Goal: Transaction & Acquisition: Purchase product/service

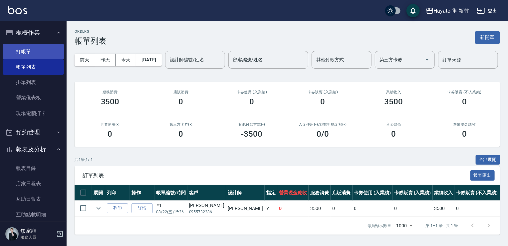
click at [45, 48] on link "打帳單" at bounding box center [33, 51] width 61 height 15
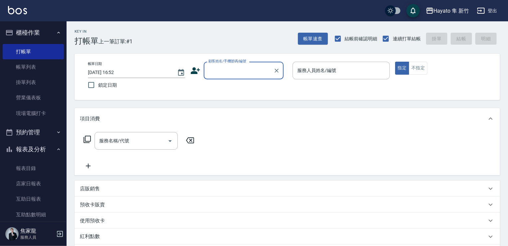
click at [220, 74] on input "顧客姓名/手機號碼/編號" at bounding box center [239, 71] width 64 height 12
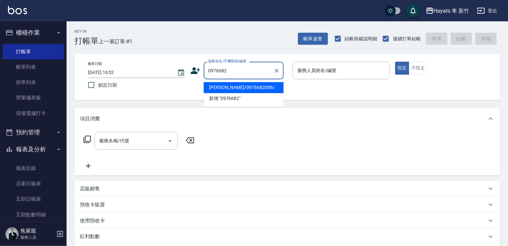
click at [244, 83] on li "[PERSON_NAME]/0976682086/" at bounding box center [244, 87] width 80 height 11
type input "[PERSON_NAME]/0976682086/"
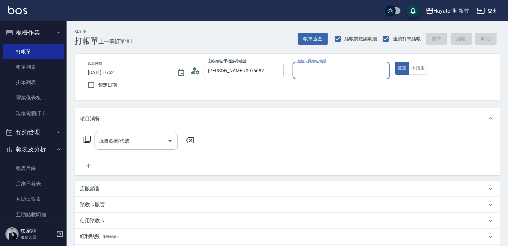
type input "Kimi(無代號)"
click at [122, 144] on input "服務名稱/代號" at bounding box center [130, 141] width 67 height 12
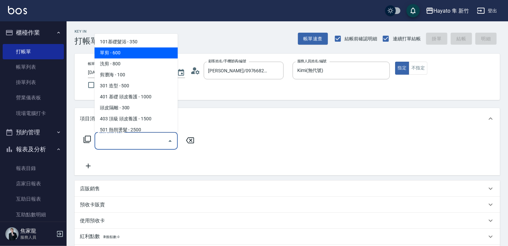
click at [124, 56] on span "單剪 - 600" at bounding box center [135, 52] width 83 height 11
type input "單剪(102)"
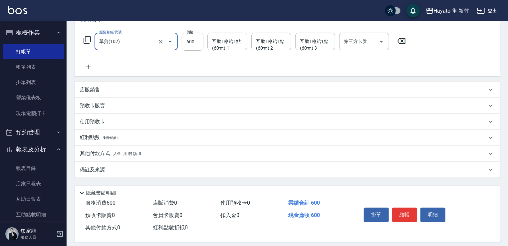
scroll to position [100, 0]
click at [118, 86] on div "店販銷售" at bounding box center [283, 89] width 407 height 7
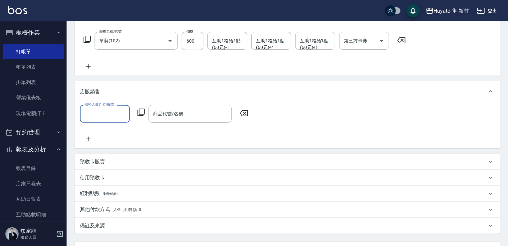
scroll to position [0, 0]
click at [111, 111] on input "服務人員姓名/編號" at bounding box center [105, 114] width 44 height 12
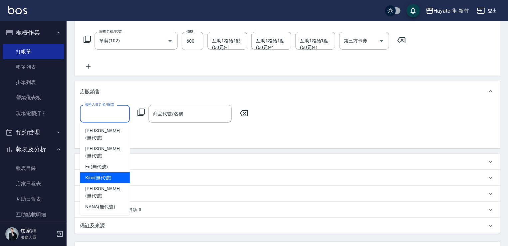
click at [114, 172] on div "Kimi (無代號)" at bounding box center [105, 177] width 50 height 11
type input "Kimi(無代號)"
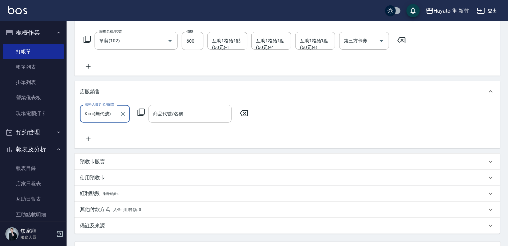
click at [171, 117] on input "商品代號/名稱" at bounding box center [189, 114] width 77 height 12
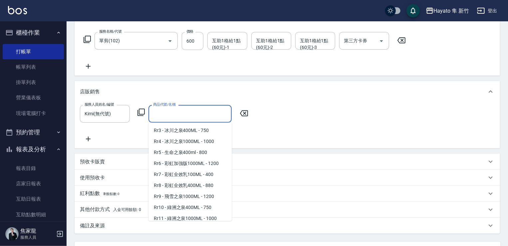
scroll to position [266, 0]
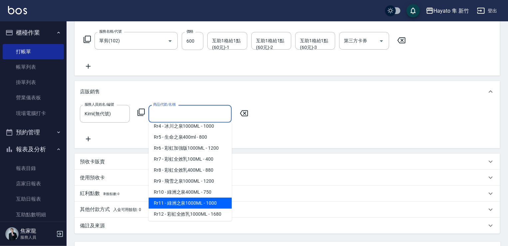
click at [190, 207] on span "Rr11 - 綠洲之泉1000ML - 1000" at bounding box center [189, 202] width 83 height 11
type input "綠洲之泉1000ML"
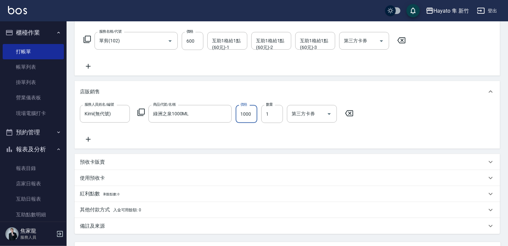
click at [249, 111] on input "1000" at bounding box center [247, 114] width 22 height 18
type input "900"
click at [275, 143] on div "服務人員姓名/編號 [PERSON_NAME](無代號) 服務人員姓名/編號 商品代號/名稱 綠洲之泉1000ML 商品代號/名稱 價格 900 價格 數量 …" at bounding box center [287, 125] width 425 height 46
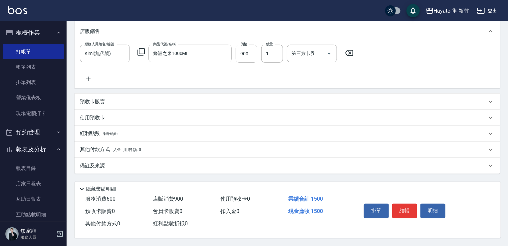
scroll to position [162, 0]
click at [166, 158] on div "備註及來源" at bounding box center [287, 165] width 425 height 16
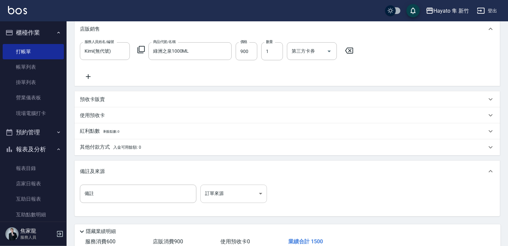
click at [238, 202] on body "Hayato 隼 新竹 登出 櫃檯作業 打帳單 帳單列表 掛單列表 營業儀表板 現場電腦打卡 預約管理 預約管理 報表及分析 報表目錄 店家日報表 互助日報表…" at bounding box center [254, 63] width 508 height 451
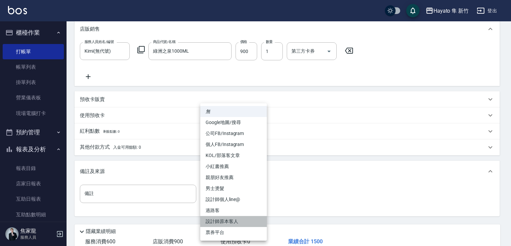
click at [230, 220] on li "設計師原本客人" at bounding box center [233, 221] width 67 height 11
type input "設計師原本客人"
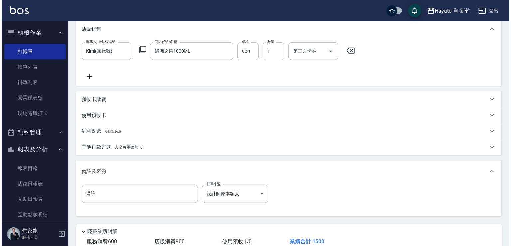
scroll to position [207, 0]
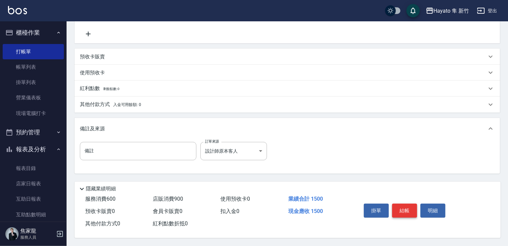
click at [393, 205] on button "結帳" at bounding box center [404, 210] width 25 height 14
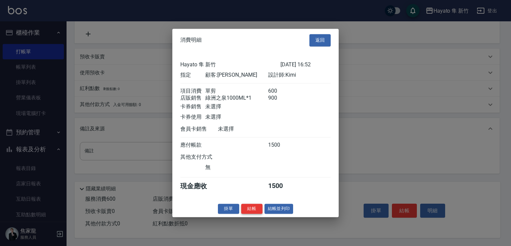
click at [245, 211] on button "結帳" at bounding box center [251, 208] width 21 height 10
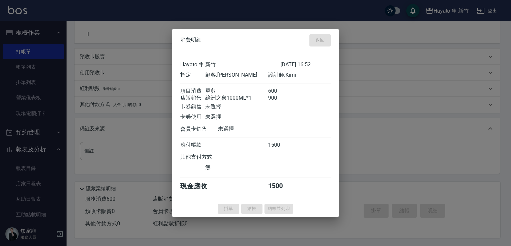
type input "[DATE] 16:53"
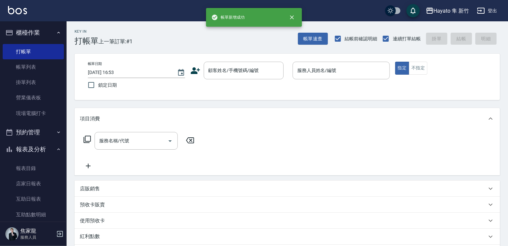
scroll to position [0, 0]
click at [231, 69] on input "顧客姓名/手機號碼/編號" at bounding box center [239, 71] width 64 height 12
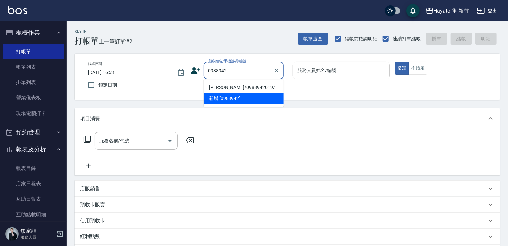
click at [222, 94] on li "新增 "0988942"" at bounding box center [244, 98] width 80 height 11
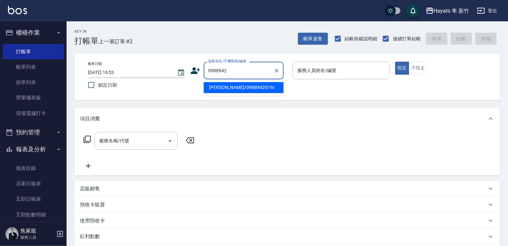
click at [227, 74] on input "0988942" at bounding box center [239, 71] width 64 height 12
click at [231, 88] on li "[PERSON_NAME]/0988942019/" at bounding box center [244, 87] width 80 height 11
type input "[PERSON_NAME]/0988942019/"
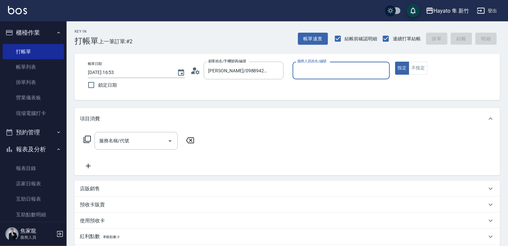
type input "Kimi(無代號)"
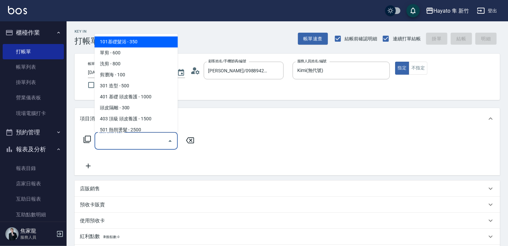
click at [122, 141] on input "服務名稱/代號" at bounding box center [130, 141] width 67 height 12
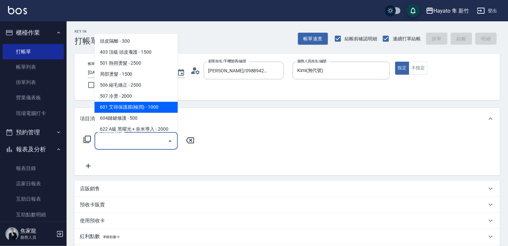
scroll to position [116, 0]
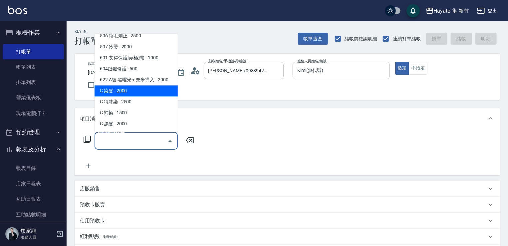
click at [130, 93] on span "C 染髮 - 2000" at bounding box center [135, 90] width 83 height 11
type input "C 染髮(701)"
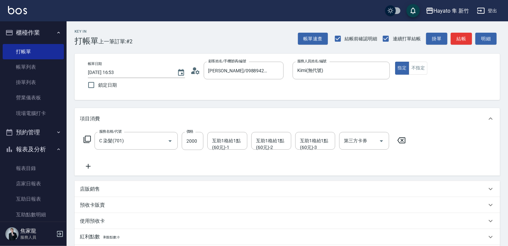
click at [90, 166] on icon at bounding box center [88, 166] width 5 height 5
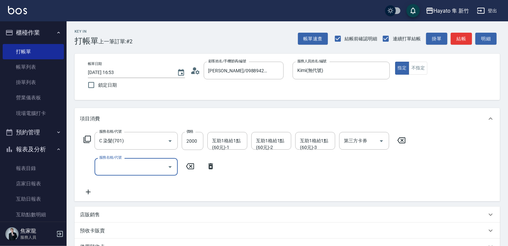
click at [107, 159] on label "服務名稱/代號" at bounding box center [110, 157] width 22 height 5
click at [107, 161] on input "服務名稱/代號" at bounding box center [130, 167] width 67 height 12
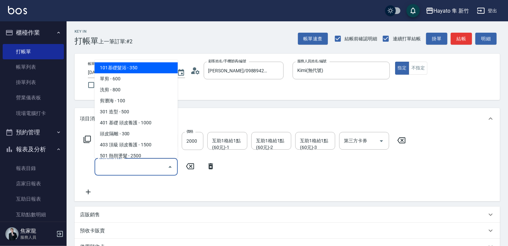
click at [109, 161] on input "服務名稱/代號" at bounding box center [130, 167] width 67 height 12
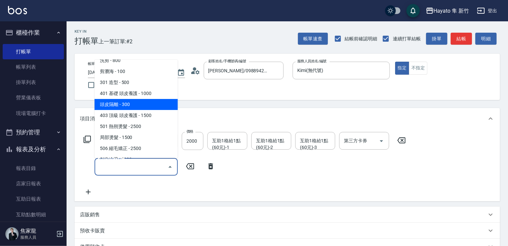
scroll to position [100, 0]
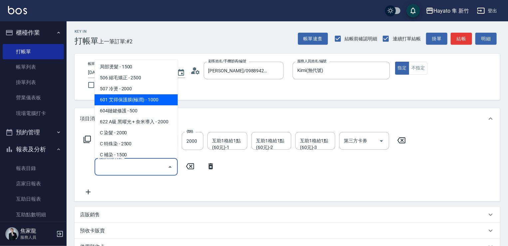
click at [131, 99] on span "601 艾得保護膜(極潤) - 1000" at bounding box center [135, 99] width 83 height 11
type input "601 艾得保護膜(極潤)(601)"
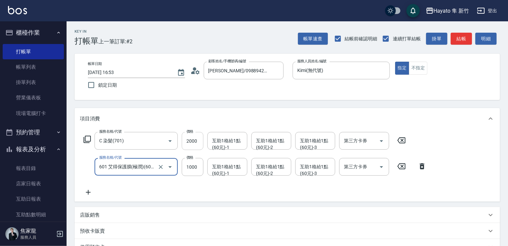
click at [191, 140] on input "2000" at bounding box center [193, 141] width 22 height 18
type input "1600"
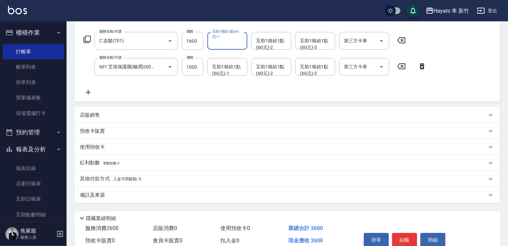
click at [141, 190] on div "備註及來源" at bounding box center [287, 195] width 425 height 16
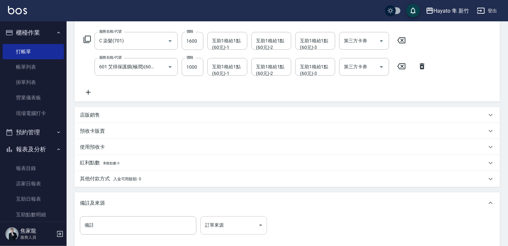
click at [218, 230] on body "Hayato 隼 新竹 登出 櫃檯作業 打帳單 帳單列表 掛單列表 營業儀表板 現場電腦打卡 預約管理 預約管理 報表及分析 報表目錄 店家日報表 互助日報表…" at bounding box center [254, 110] width 508 height 420
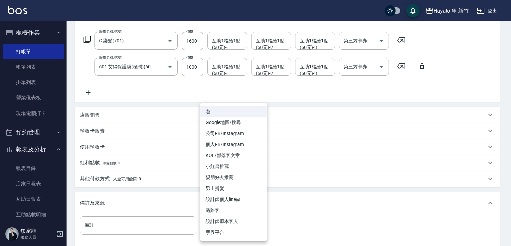
click at [222, 222] on li "設計師原本客人" at bounding box center [233, 221] width 67 height 11
type input "設計師原本客人"
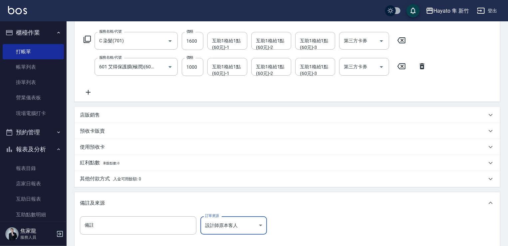
click at [321, 237] on div "無 Google地圖/搜尋 公司FB/Instagram 個人FB/Instagram KOL/部落客文章 小紅書推薦 親朋好友推薦 男士燙髮 設計師個人li…" at bounding box center [254, 123] width 508 height 246
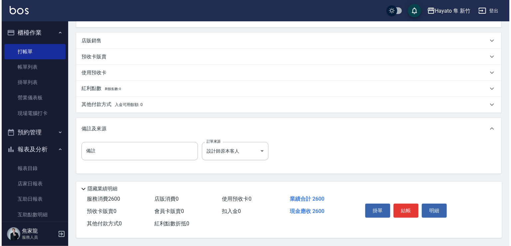
scroll to position [176, 0]
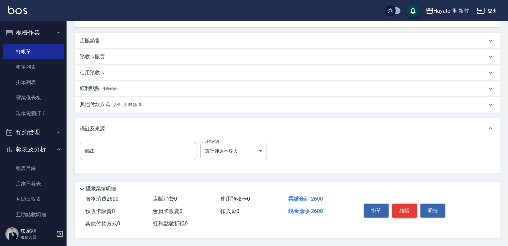
click at [408, 207] on button "結帳" at bounding box center [404, 210] width 25 height 14
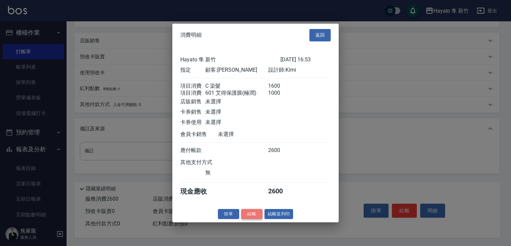
click at [251, 215] on button "結帳" at bounding box center [251, 213] width 21 height 10
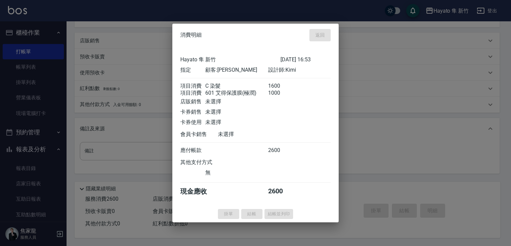
type input "[DATE] 16:54"
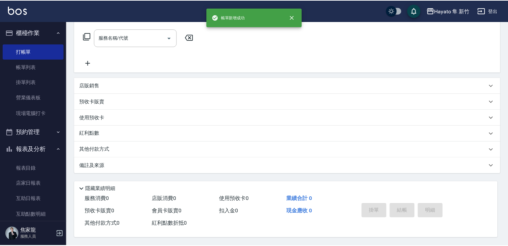
scroll to position [0, 0]
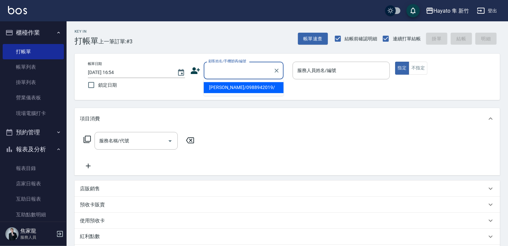
click at [222, 65] on input "顧客姓名/手機號碼/編號" at bounding box center [239, 71] width 64 height 12
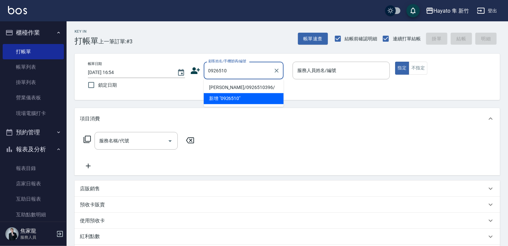
click at [234, 88] on li "[PERSON_NAME]/0926510396/" at bounding box center [244, 87] width 80 height 11
type input "[PERSON_NAME]/0926510396/"
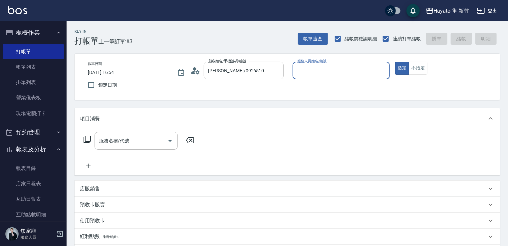
type input "Kimi(無代號)"
click at [140, 132] on div "服務名稱/代號" at bounding box center [135, 141] width 83 height 18
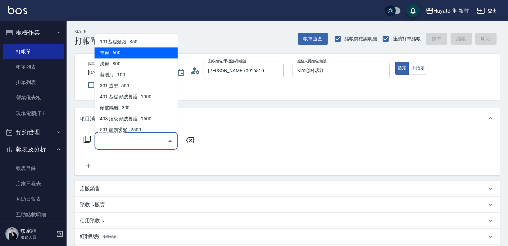
click at [122, 49] on span "單剪 - 600" at bounding box center [135, 52] width 83 height 11
type input "單剪(102)"
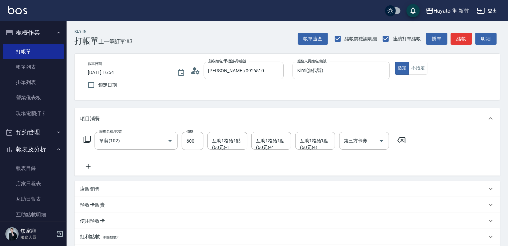
click at [88, 166] on icon at bounding box center [88, 166] width 5 height 5
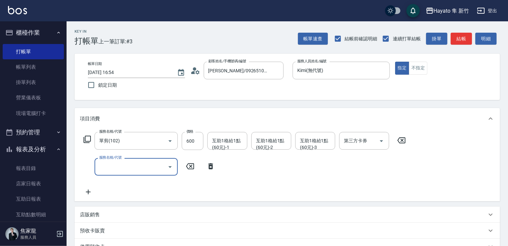
click at [122, 164] on input "服務名稱/代號" at bounding box center [130, 167] width 67 height 12
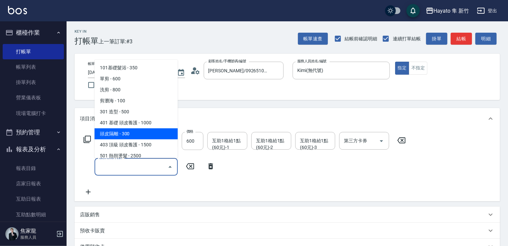
scroll to position [116, 0]
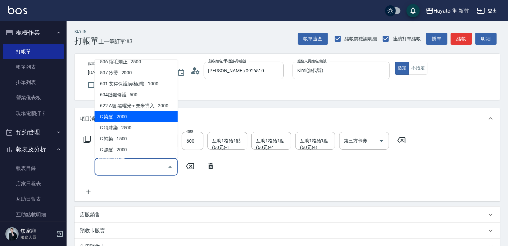
click at [136, 119] on span "C 染髮 - 2000" at bounding box center [135, 116] width 83 height 11
type input "C 染髮(701)"
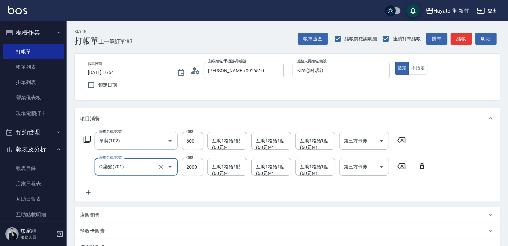
click at [196, 171] on input "2000" at bounding box center [193, 167] width 22 height 18
type input "2400"
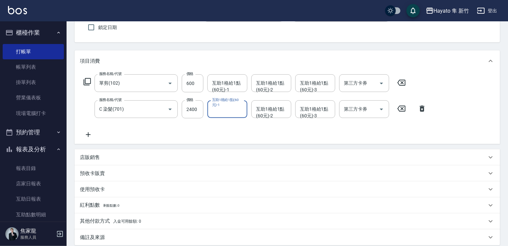
scroll to position [100, 0]
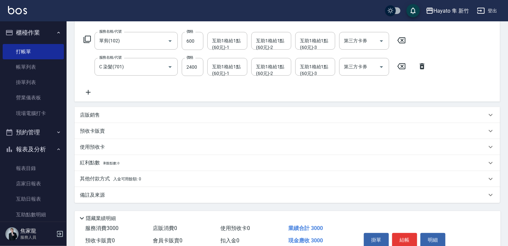
click at [199, 199] on div "備註及來源" at bounding box center [287, 195] width 425 height 16
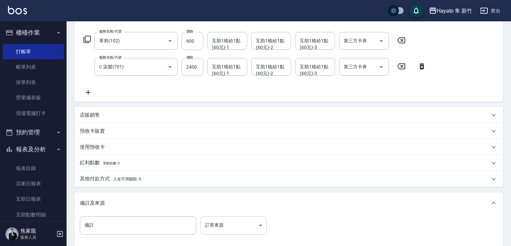
click at [233, 225] on body "Hayato 隼 新竹 登出 櫃檯作業 打帳單 帳單列表 掛單列表 營業儀表板 現場電腦打卡 預約管理 預約管理 報表及分析 報表目錄 店家日報表 互助日報表…" at bounding box center [255, 110] width 511 height 420
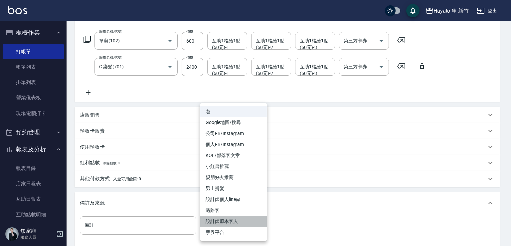
click at [234, 222] on li "設計師原本客人" at bounding box center [233, 221] width 67 height 11
type input "設計師原本客人"
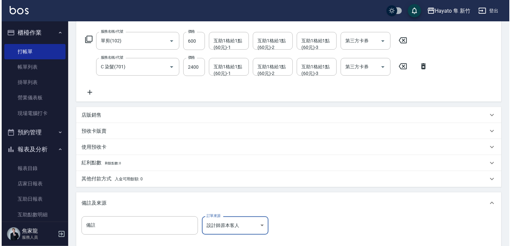
scroll to position [176, 0]
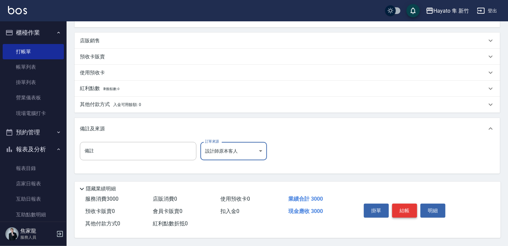
click at [404, 208] on button "結帳" at bounding box center [404, 210] width 25 height 14
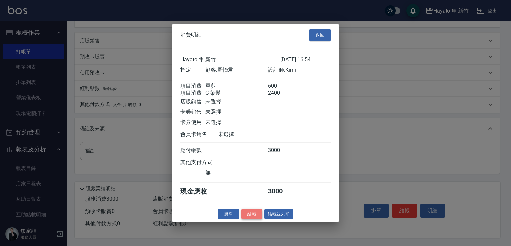
click at [251, 215] on button "結帳" at bounding box center [251, 213] width 21 height 10
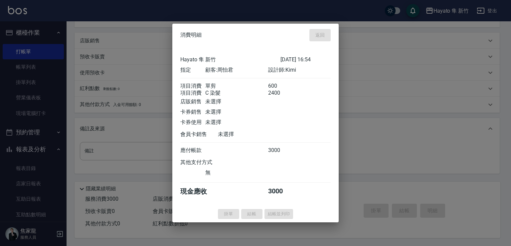
type input "[DATE] 16:55"
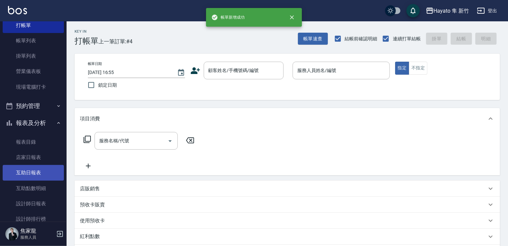
scroll to position [33, 0]
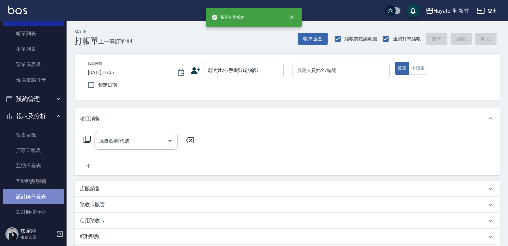
click at [43, 200] on link "設計師日報表" at bounding box center [33, 196] width 61 height 15
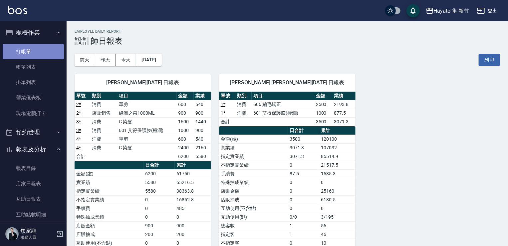
click at [40, 58] on link "打帳單" at bounding box center [33, 51] width 61 height 15
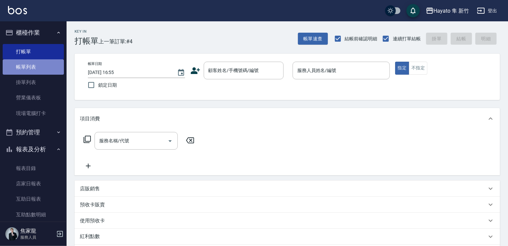
click at [44, 61] on link "帳單列表" at bounding box center [33, 66] width 61 height 15
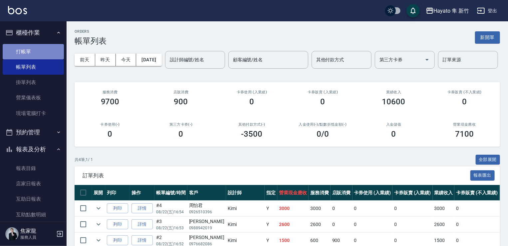
click at [45, 52] on link "打帳單" at bounding box center [33, 51] width 61 height 15
